Goal: Information Seeking & Learning: Learn about a topic

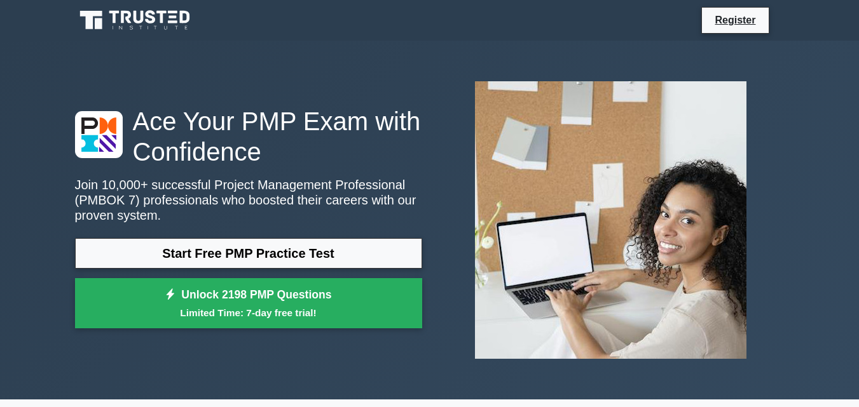
scroll to position [64, 0]
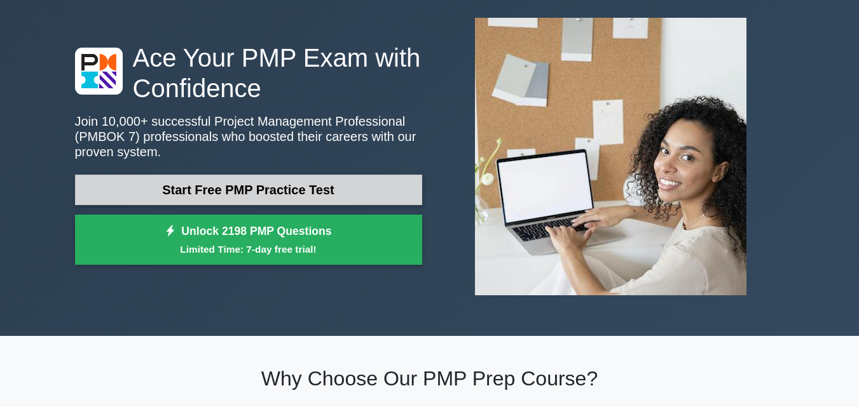
click at [199, 188] on link "Start Free PMP Practice Test" at bounding box center [248, 190] width 347 height 31
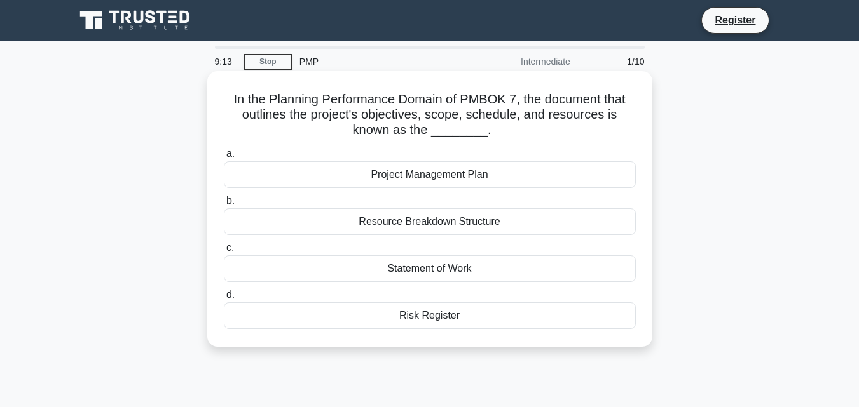
click at [454, 127] on h5 "In the Planning Performance Domain of PMBOK 7, the document that outlines the p…" at bounding box center [430, 115] width 414 height 47
click at [463, 131] on h5 "In the Planning Performance Domain of PMBOK 7, the document that outlines the p…" at bounding box center [430, 115] width 414 height 47
click at [443, 177] on div "Project Management Plan" at bounding box center [430, 174] width 412 height 27
click at [224, 158] on input "a. Project Management Plan" at bounding box center [224, 154] width 0 height 8
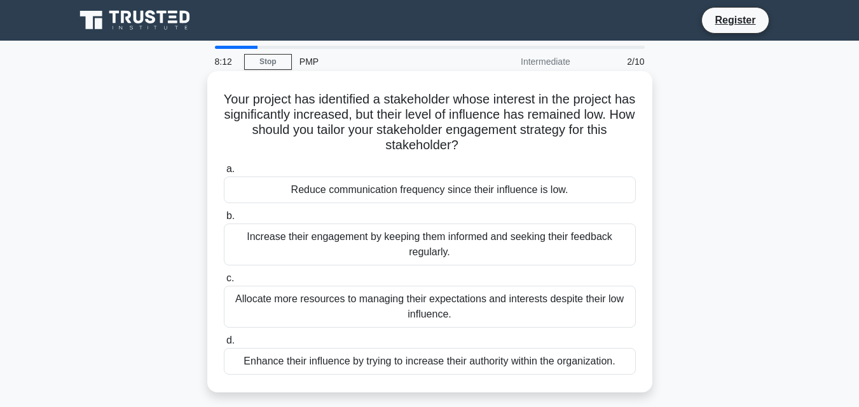
click at [435, 247] on div "Increase their engagement by keeping them informed and seeking their feedback r…" at bounding box center [430, 245] width 412 height 42
click at [224, 221] on input "b. Increase their engagement by keeping them informed and seeking their feedbac…" at bounding box center [224, 216] width 0 height 8
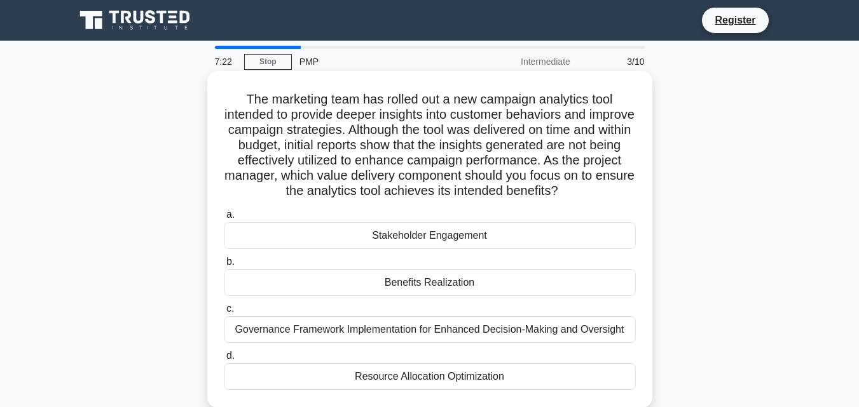
click at [421, 287] on div "Benefits Realization" at bounding box center [430, 283] width 412 height 27
click at [224, 266] on input "b. Benefits Realization" at bounding box center [224, 262] width 0 height 8
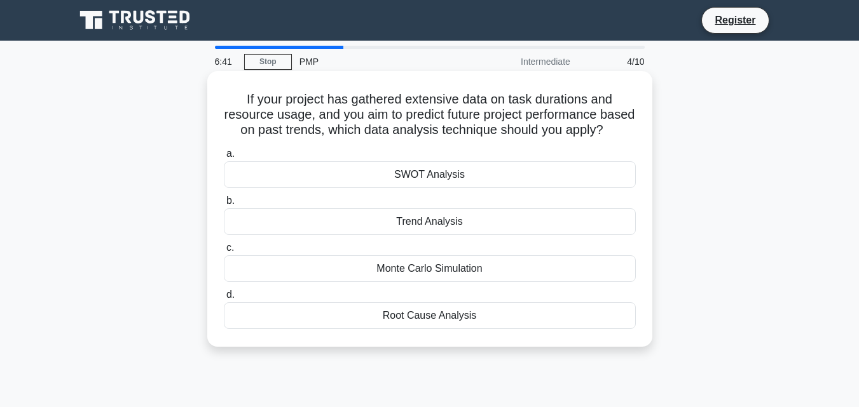
click at [434, 235] on div "Trend Analysis" at bounding box center [430, 222] width 412 height 27
click at [224, 205] on input "b. Trend Analysis" at bounding box center [224, 201] width 0 height 8
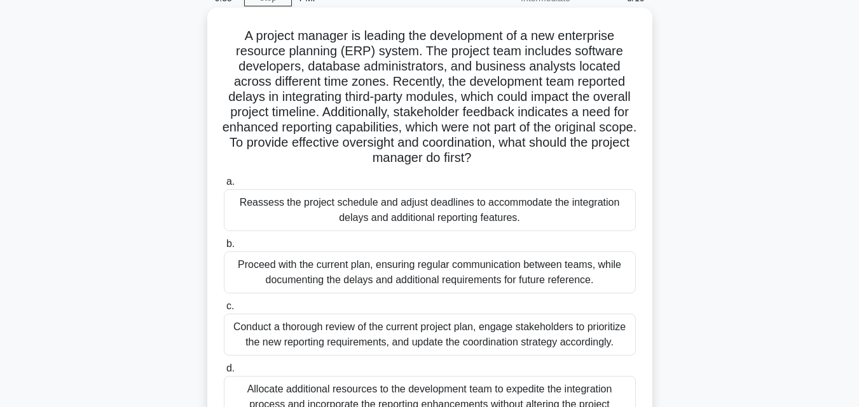
scroll to position [127, 0]
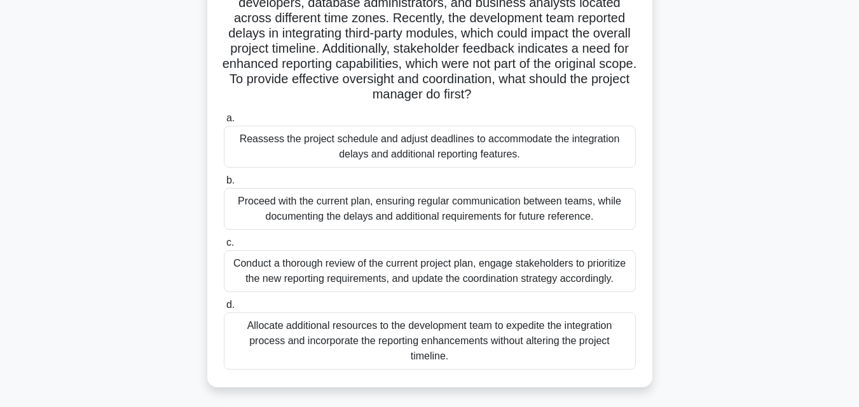
click at [466, 206] on div "Proceed with the current plan, ensuring regular communication between teams, wh…" at bounding box center [430, 209] width 412 height 42
click at [224, 185] on input "b. Proceed with the current plan, ensuring regular communication between teams,…" at bounding box center [224, 181] width 0 height 8
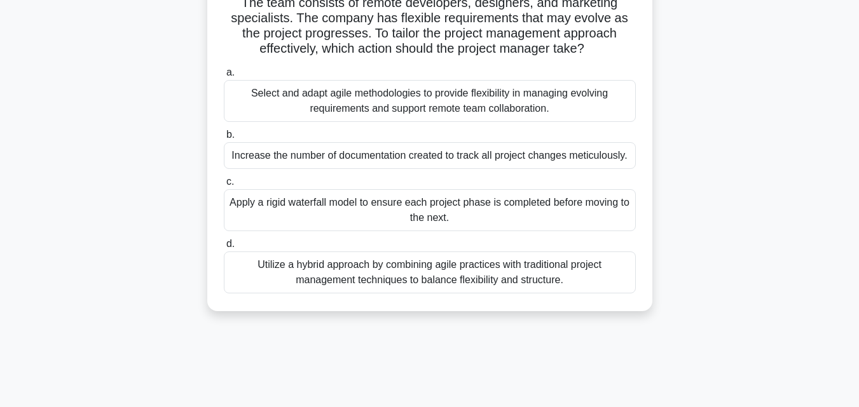
scroll to position [0, 0]
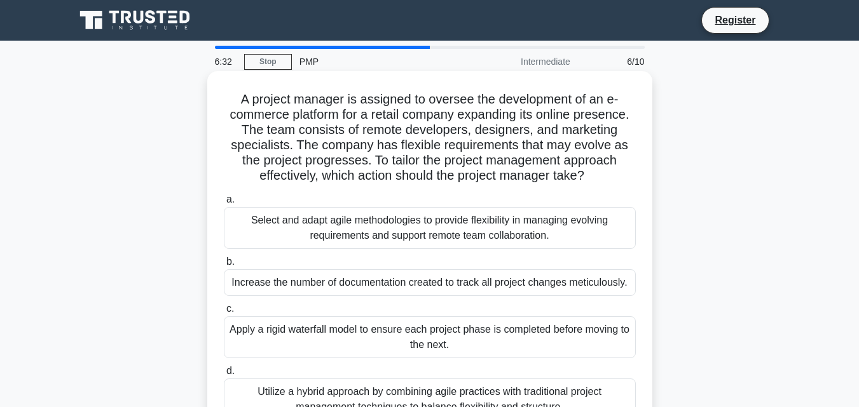
click at [465, 206] on label "a. Select and adapt agile methodologies to provide flexibility in managing evol…" at bounding box center [430, 220] width 412 height 57
click at [224, 204] on input "a. Select and adapt agile methodologies to provide flexibility in managing evol…" at bounding box center [224, 200] width 0 height 8
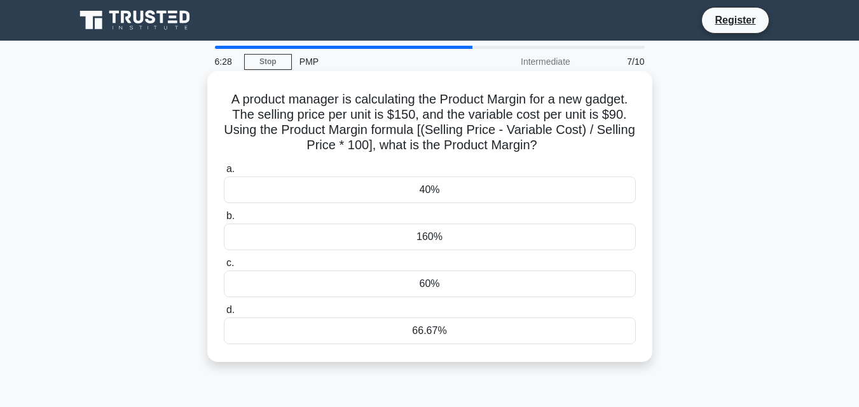
click at [425, 243] on div "160%" at bounding box center [430, 237] width 412 height 27
click at [224, 221] on input "b. 160%" at bounding box center [224, 216] width 0 height 8
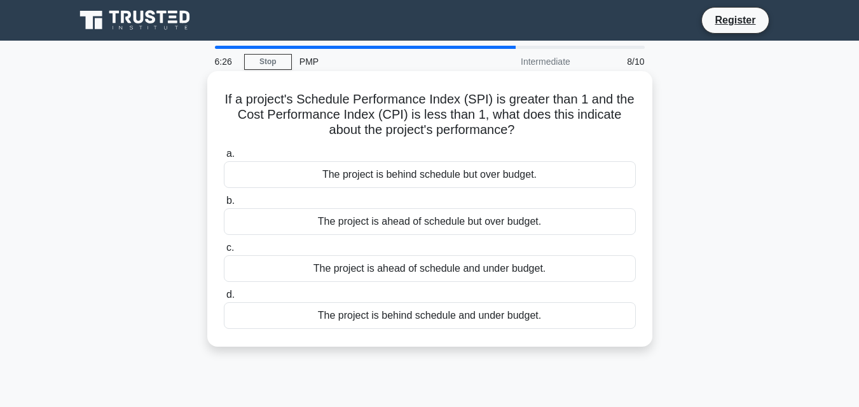
click at [423, 224] on div "The project is ahead of schedule but over budget." at bounding box center [430, 222] width 412 height 27
click at [224, 205] on input "b. The project is ahead of schedule but over budget." at bounding box center [224, 201] width 0 height 8
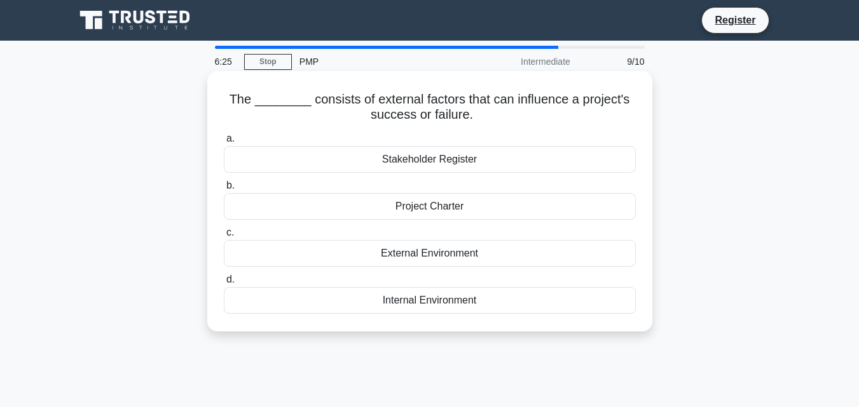
click at [421, 208] on div "Project Charter" at bounding box center [430, 206] width 412 height 27
click at [224, 190] on input "b. Project Charter" at bounding box center [224, 186] width 0 height 8
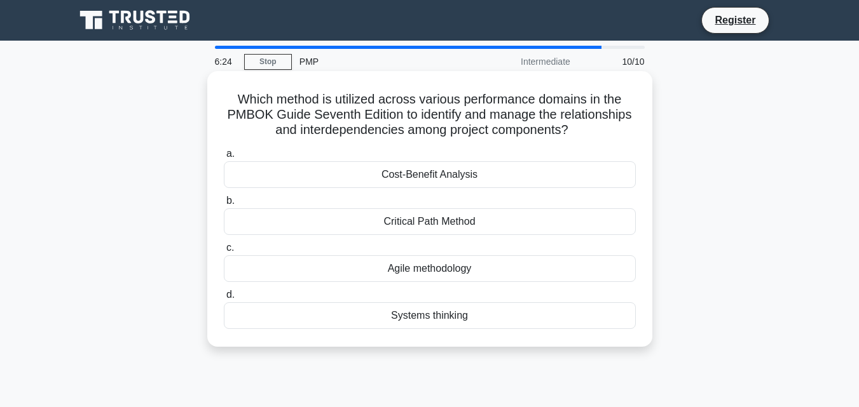
click at [419, 168] on div "Cost-Benefit Analysis" at bounding box center [430, 174] width 412 height 27
click at [224, 158] on input "a. Cost-Benefit Analysis" at bounding box center [224, 154] width 0 height 8
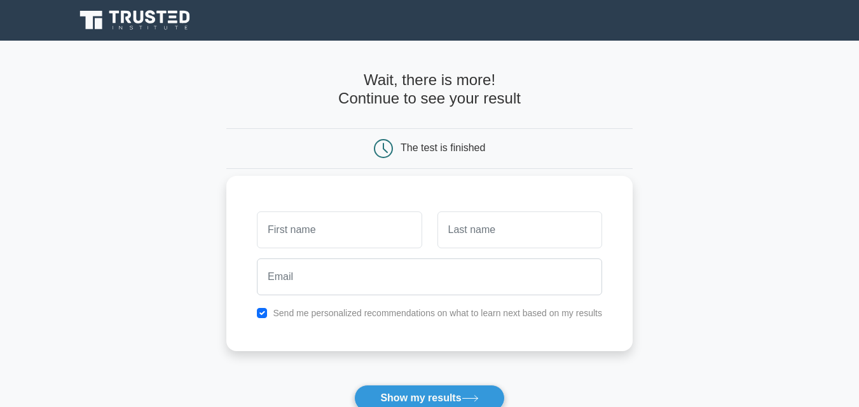
scroll to position [64, 0]
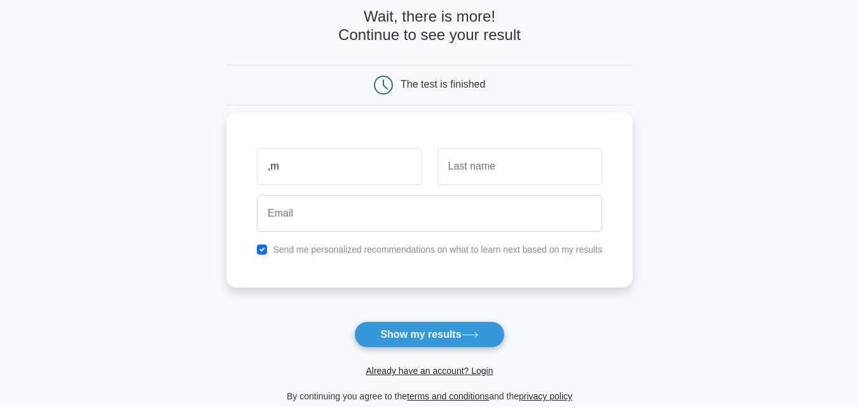
type input ","
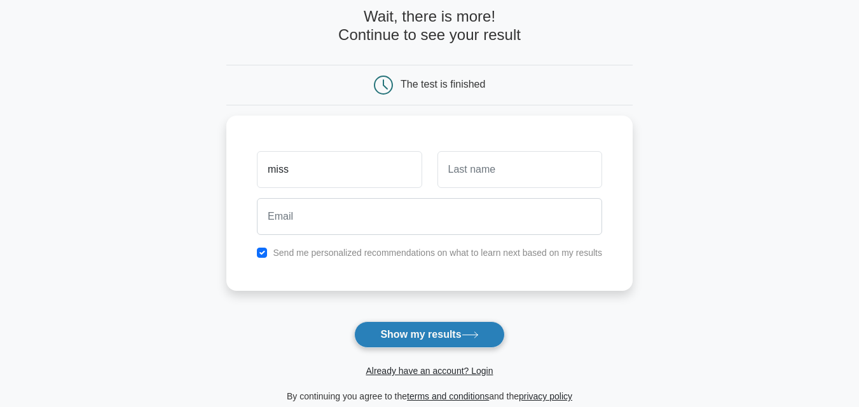
type input "miss"
click at [470, 336] on icon at bounding box center [470, 335] width 17 height 7
click at [432, 334] on button "Show my results" at bounding box center [429, 335] width 150 height 27
